Goal: Information Seeking & Learning: Understand process/instructions

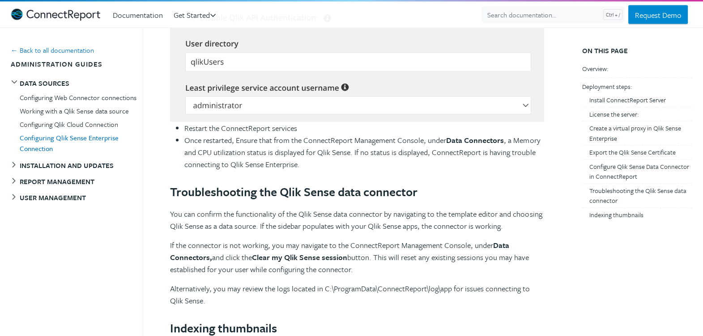
scroll to position [2289, 0]
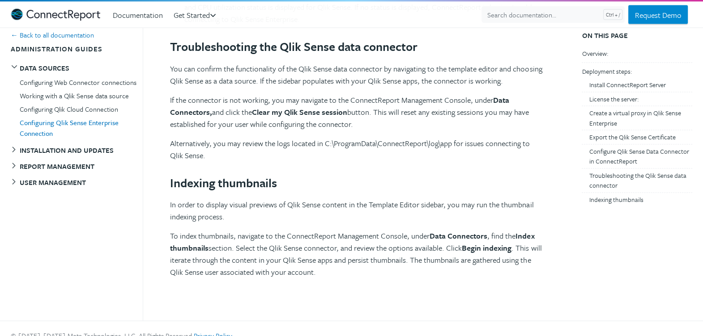
click at [76, 175] on button "User management" at bounding box center [50, 182] width 79 height 14
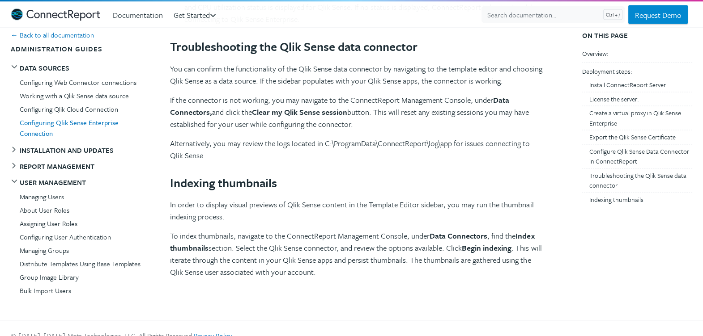
click at [76, 159] on button "Report management" at bounding box center [54, 166] width 87 height 14
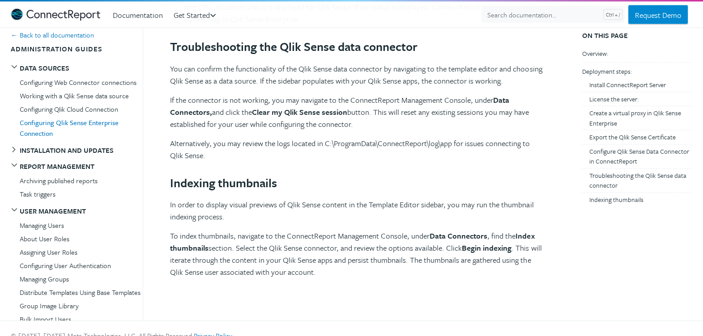
click at [49, 204] on button "User management" at bounding box center [50, 211] width 79 height 14
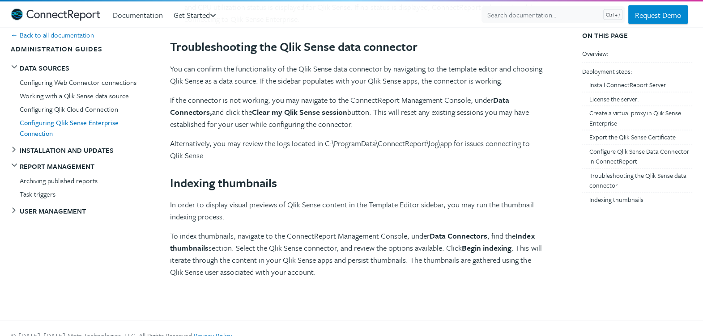
click at [29, 204] on button "User management" at bounding box center [50, 211] width 79 height 14
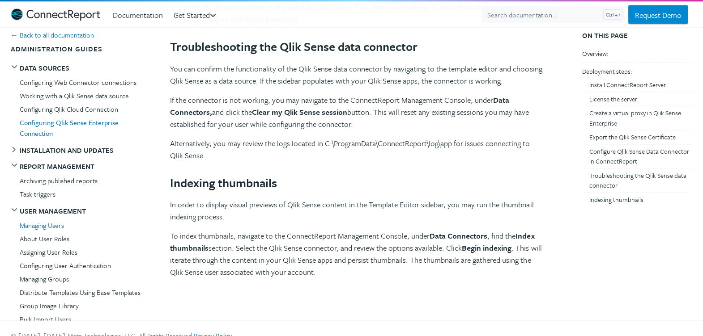
scroll to position [2, 0]
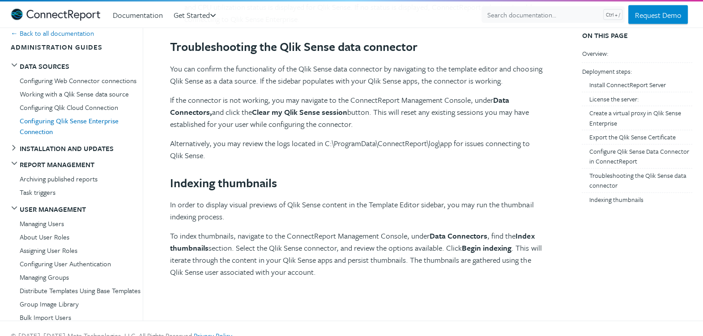
click at [73, 141] on button "Installation and Updates" at bounding box center [64, 148] width 106 height 14
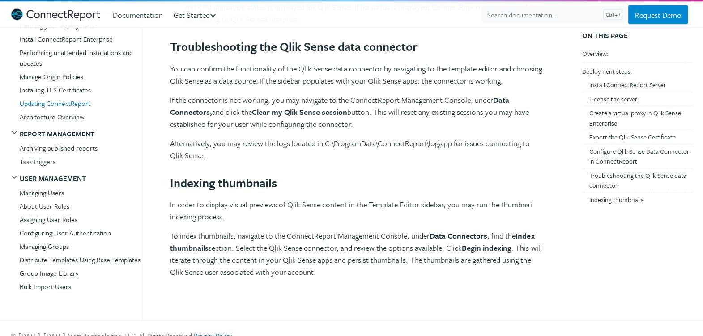
scroll to position [159, 0]
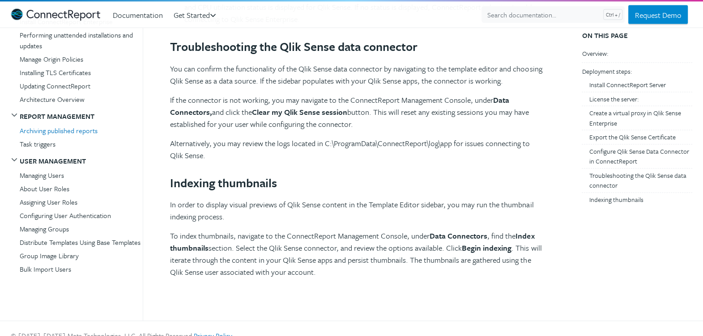
click at [77, 124] on link "Archiving published reports" at bounding box center [81, 130] width 123 height 13
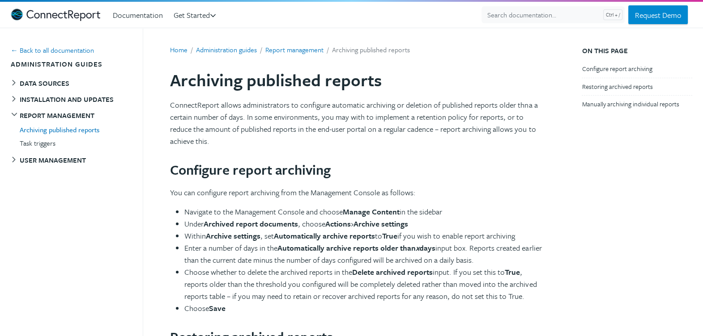
scroll to position [282, 0]
